Goal: Check status

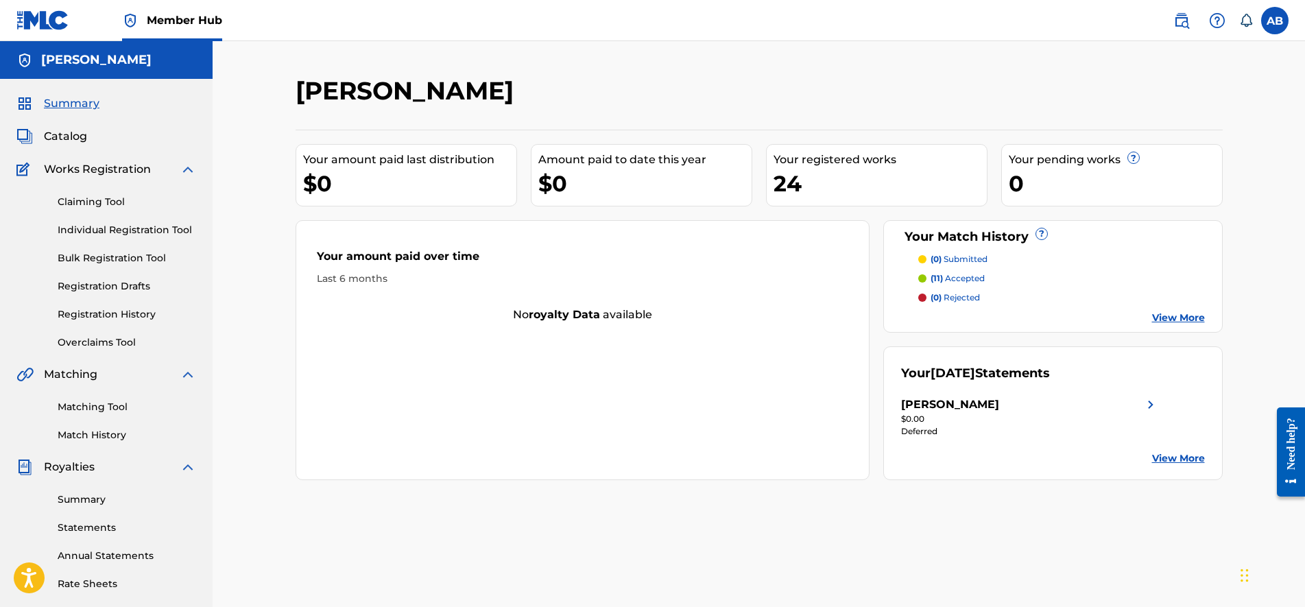
click at [90, 421] on div "Matching Tool Match History" at bounding box center [106, 413] width 180 height 60
click at [96, 432] on link "Match History" at bounding box center [127, 435] width 139 height 14
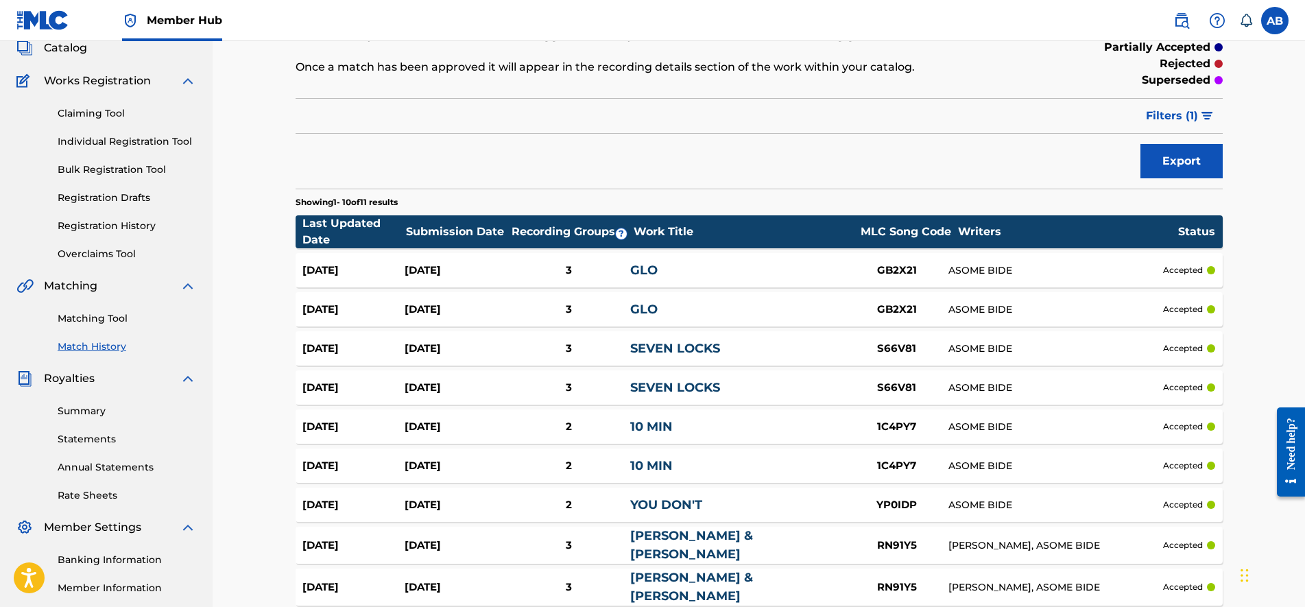
scroll to position [86, 0]
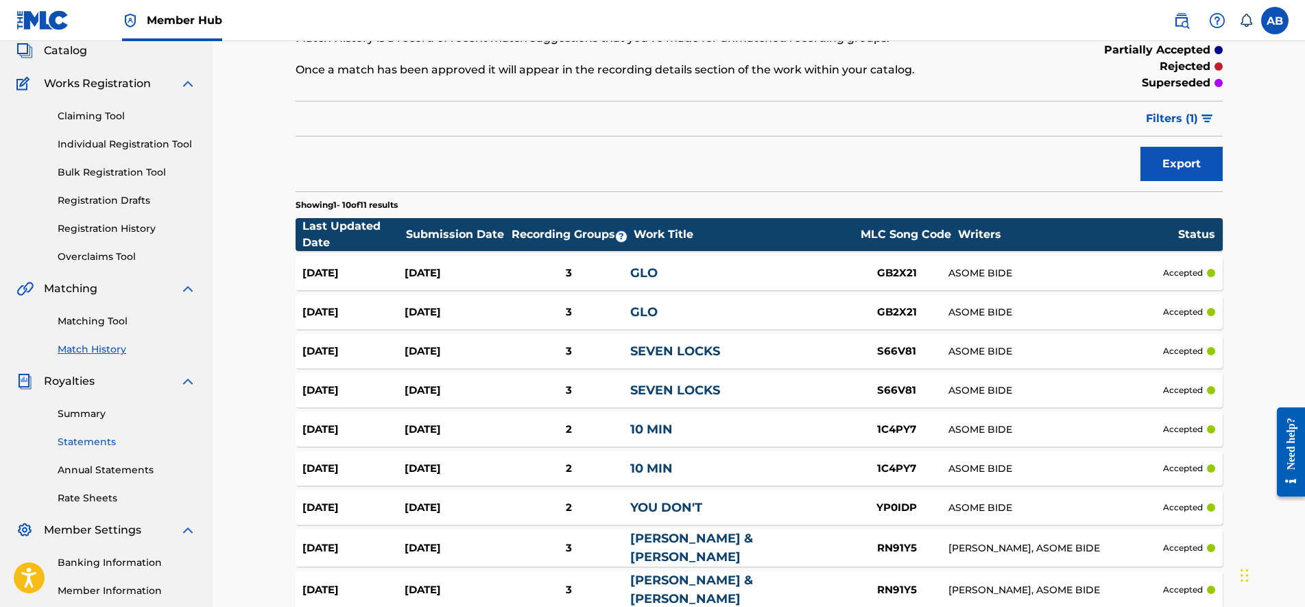
click at [83, 436] on link "Statements" at bounding box center [127, 442] width 139 height 14
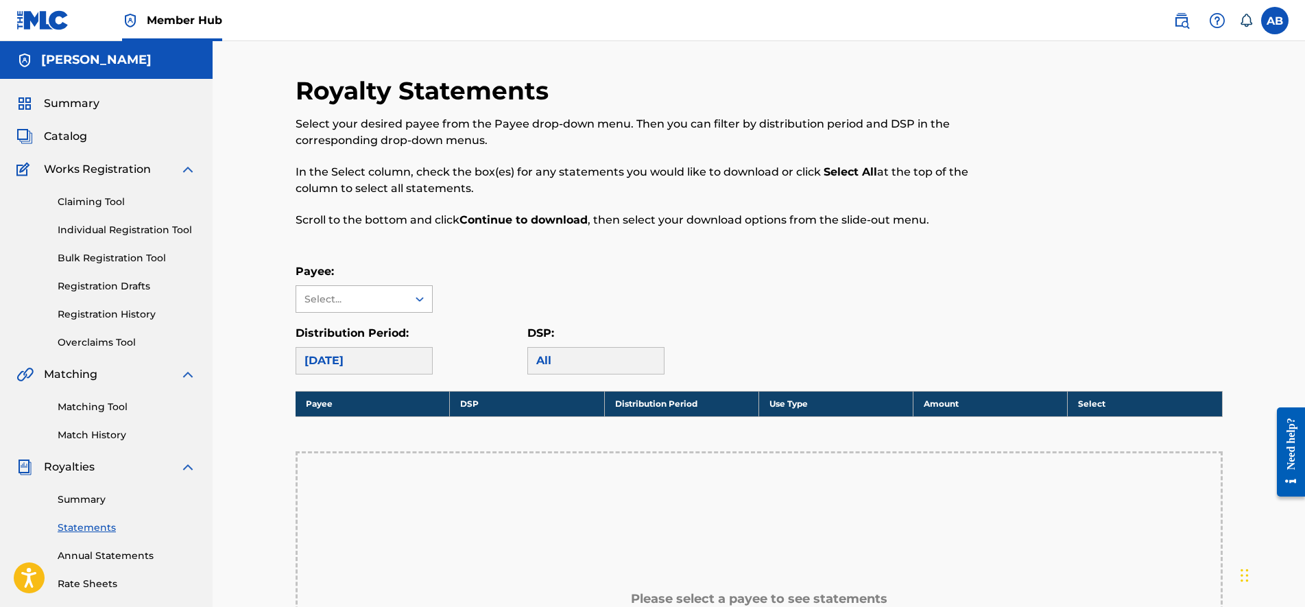
click at [383, 297] on div "Select..." at bounding box center [351, 299] width 93 height 14
click at [375, 323] on div "[PERSON_NAME]" at bounding box center [364, 330] width 136 height 34
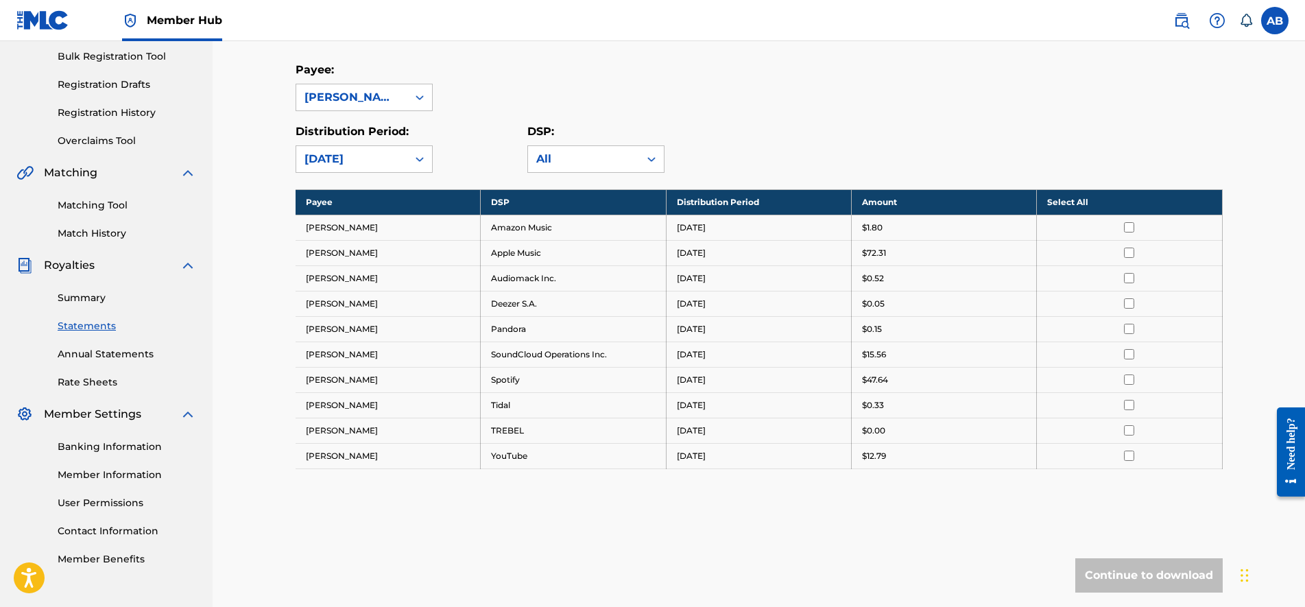
scroll to position [171, 0]
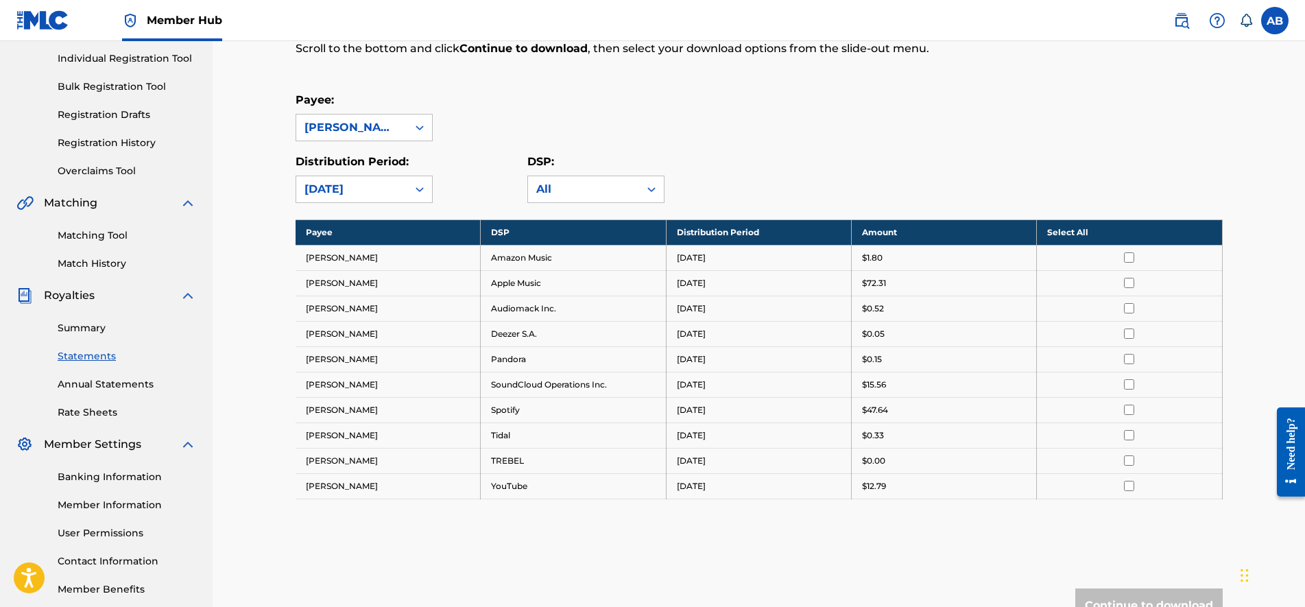
click at [338, 274] on td "[PERSON_NAME]" at bounding box center [388, 282] width 185 height 25
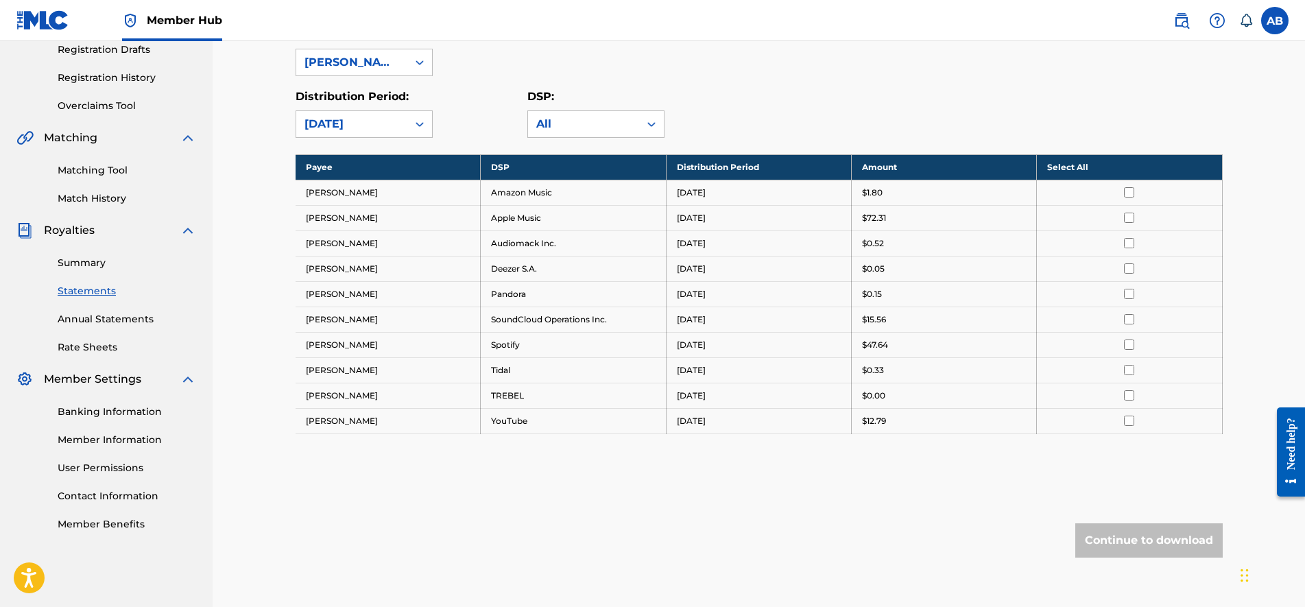
scroll to position [137, 0]
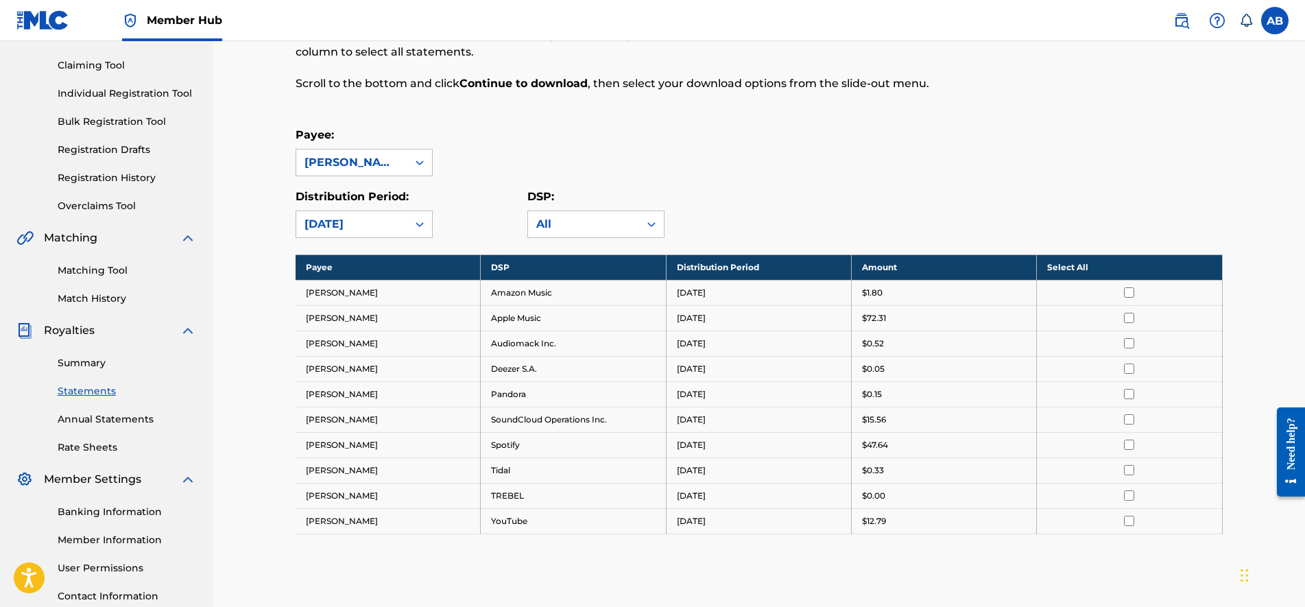
click at [381, 238] on div "Royalty Statements Select your desired payee from the Payee drop-down menu. The…" at bounding box center [759, 326] width 927 height 774
click at [381, 230] on div "[DATE]" at bounding box center [352, 224] width 95 height 16
click at [386, 222] on div "[DATE]" at bounding box center [352, 224] width 95 height 16
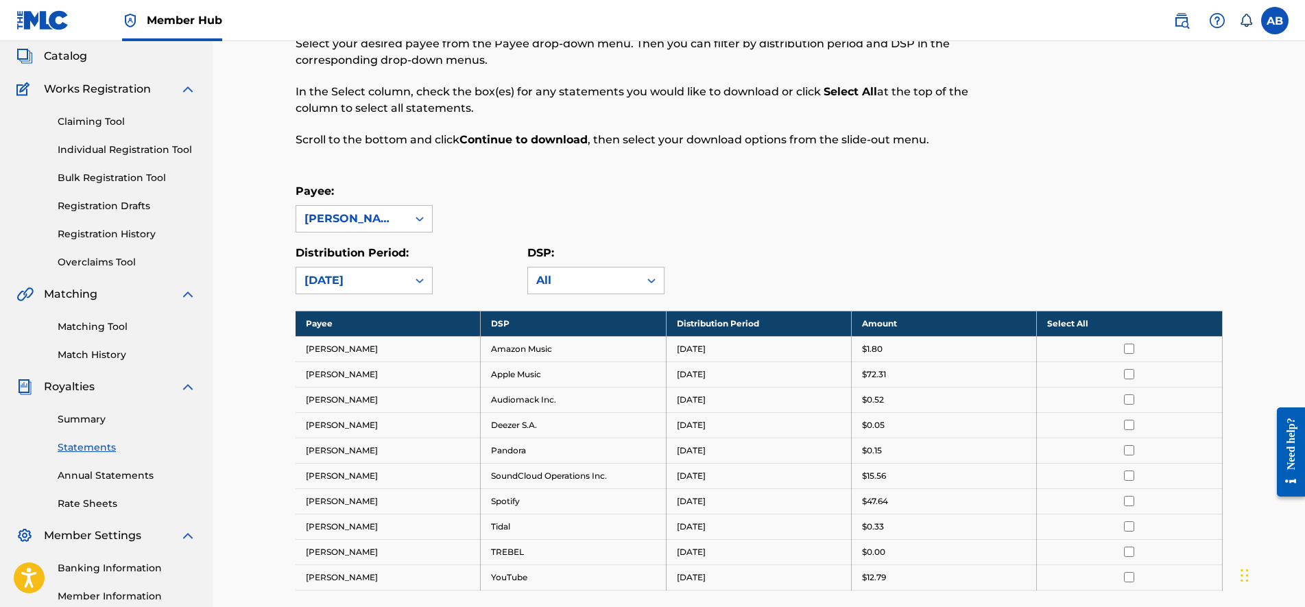
scroll to position [51, 0]
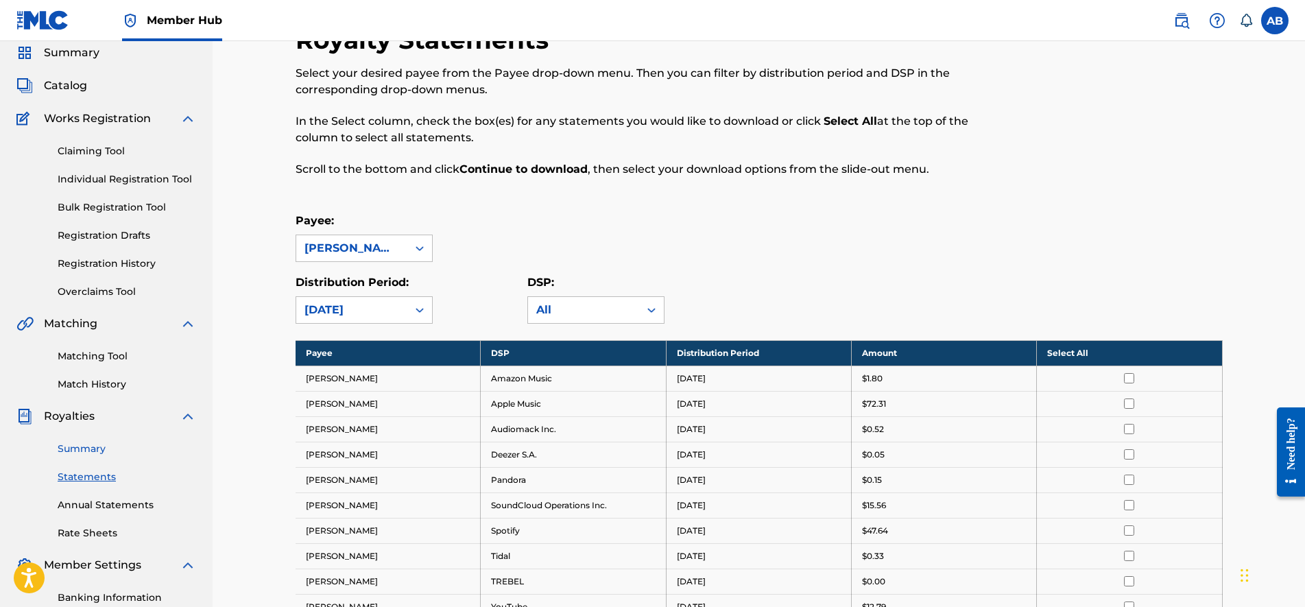
click at [78, 449] on link "Summary" at bounding box center [127, 449] width 139 height 14
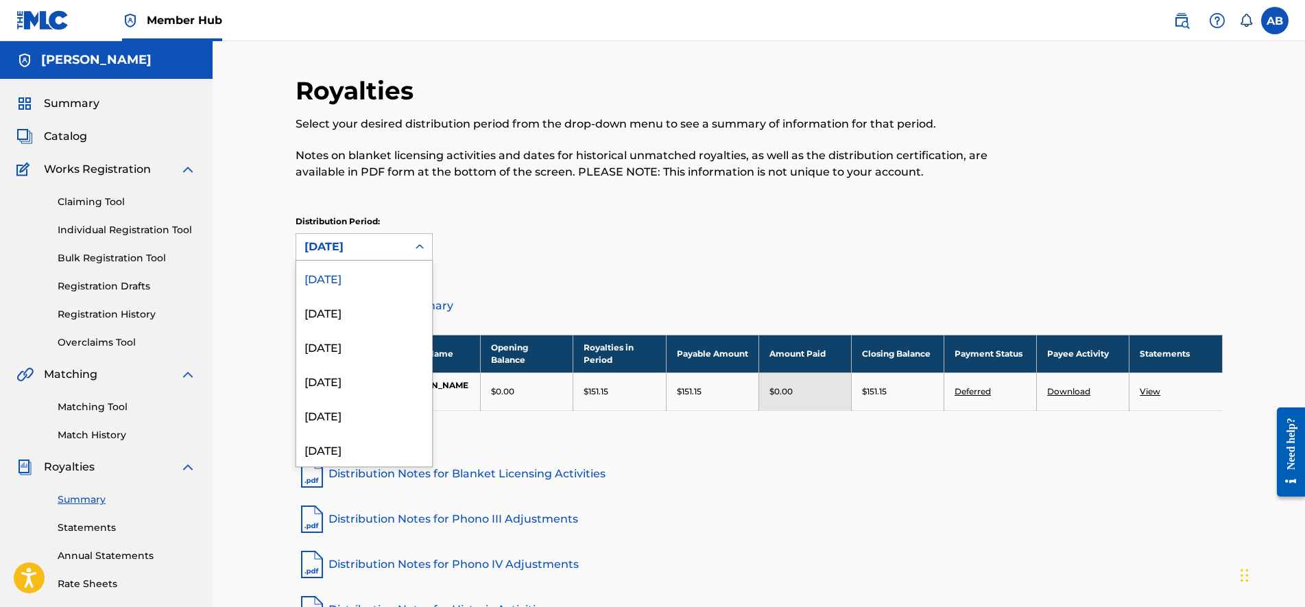
click at [371, 241] on div "[DATE]" at bounding box center [352, 247] width 95 height 16
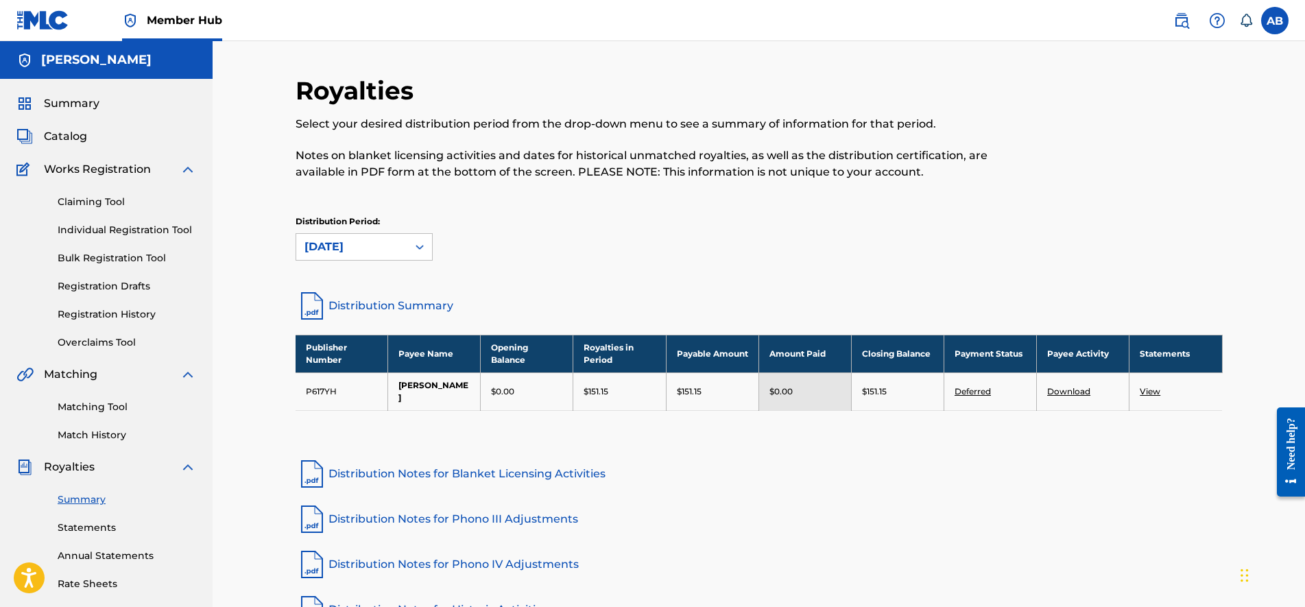
click at [371, 241] on div "[DATE]" at bounding box center [352, 247] width 95 height 16
click at [369, 309] on link "Distribution Summary" at bounding box center [759, 305] width 927 height 33
